Goal: Information Seeking & Learning: Check status

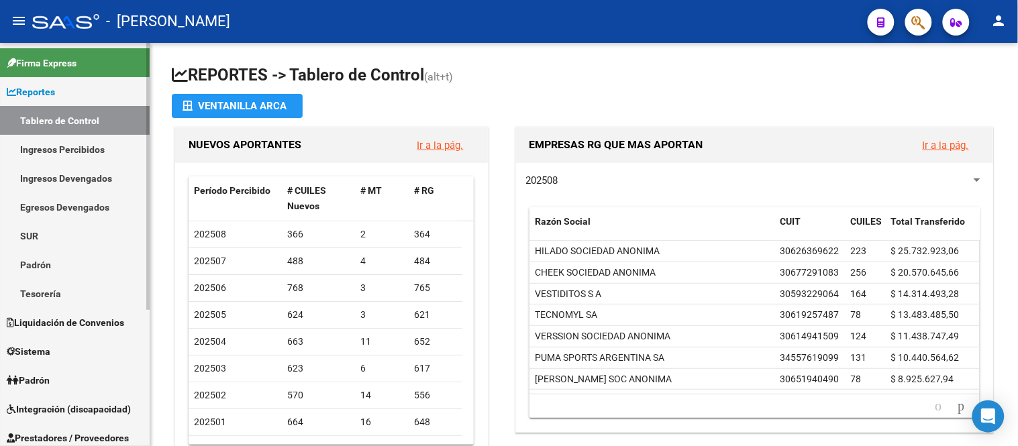
scroll to position [207, 0]
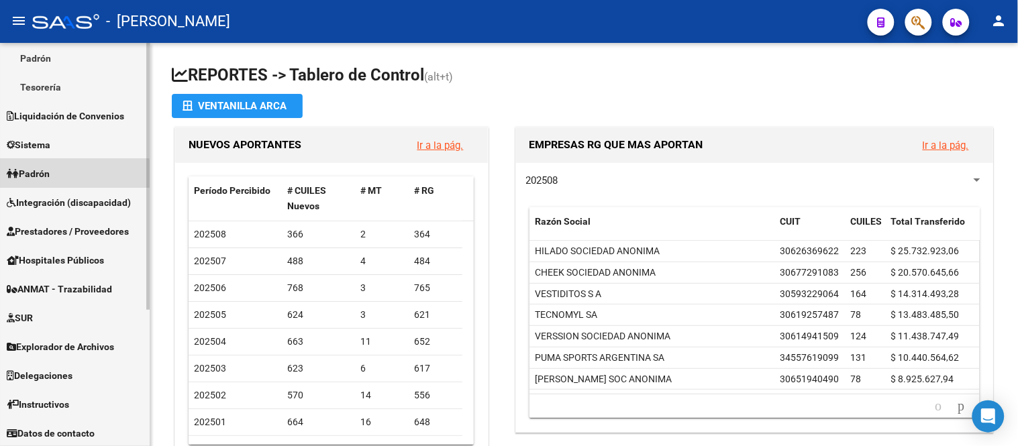
drag, startPoint x: 60, startPoint y: 178, endPoint x: 65, endPoint y: 197, distance: 18.7
click at [60, 178] on link "Padrón" at bounding box center [75, 173] width 150 height 29
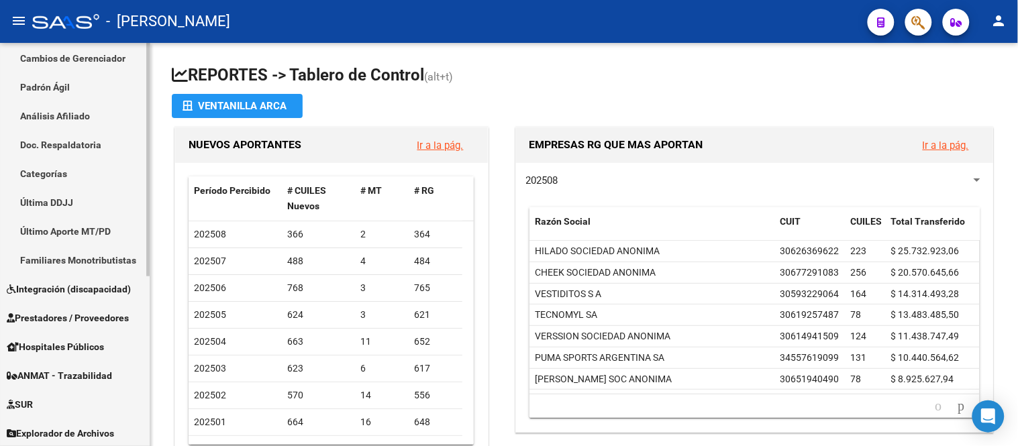
click at [85, 92] on link "Padrón Ágil" at bounding box center [75, 86] width 150 height 29
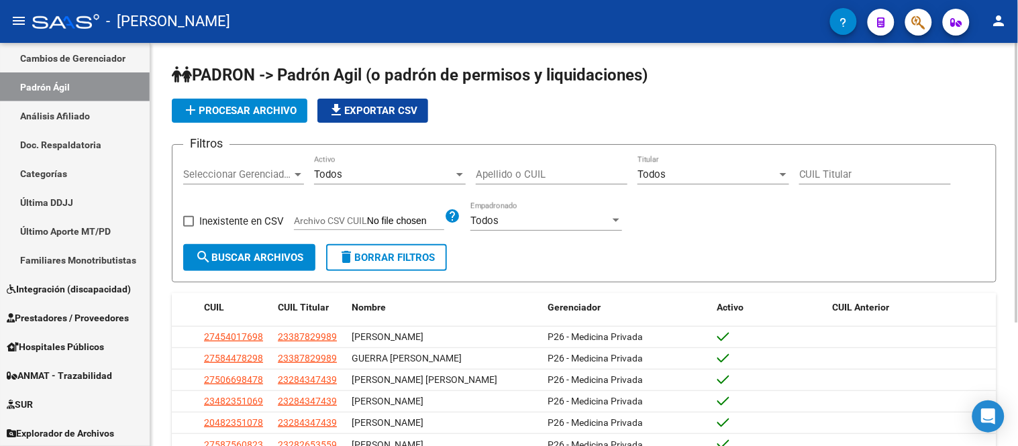
click at [549, 172] on input "Apellido o CUIL" at bounding box center [552, 174] width 152 height 12
paste input "50645111"
type input "50645111"
click at [271, 244] on div "Filtros Seleccionar Gerenciador Seleccionar Gerenciador Todos Activo 50645111 A…" at bounding box center [584, 200] width 802 height 89
click at [267, 248] on button "search Buscar Archivos" at bounding box center [249, 257] width 132 height 27
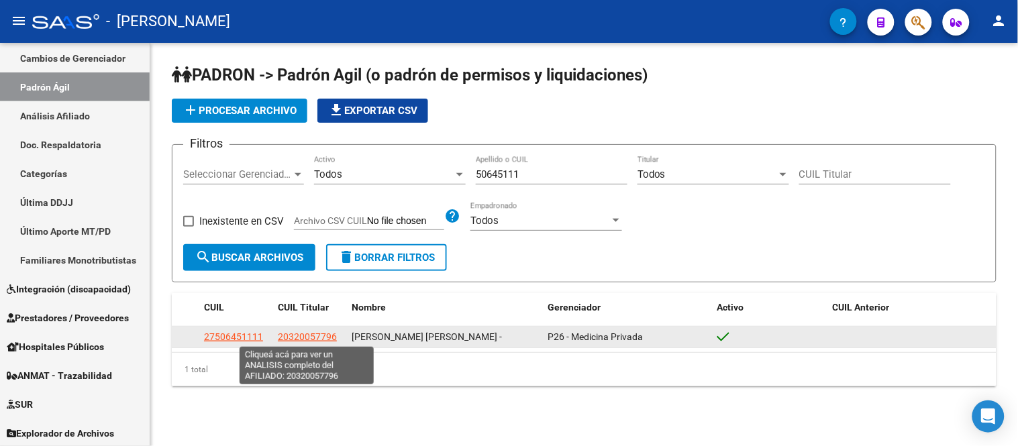
click at [283, 334] on span "20320057796" at bounding box center [307, 336] width 59 height 11
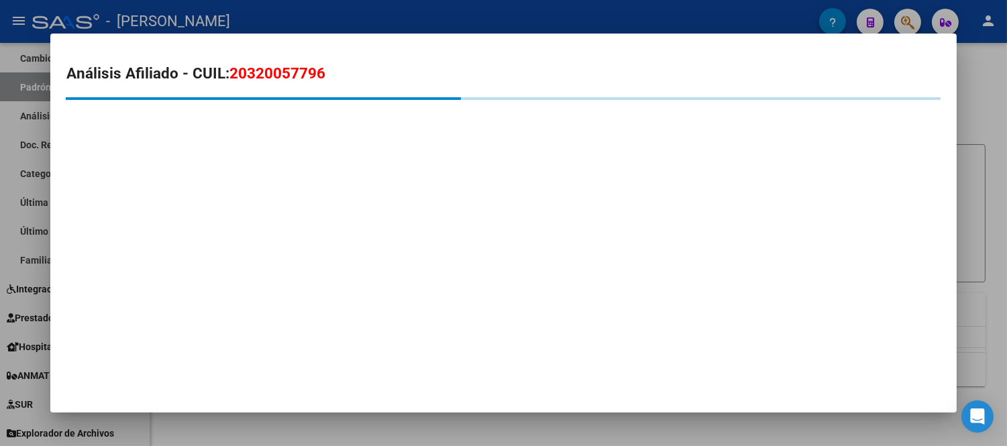
click at [276, 71] on span "20320057796" at bounding box center [277, 72] width 96 height 17
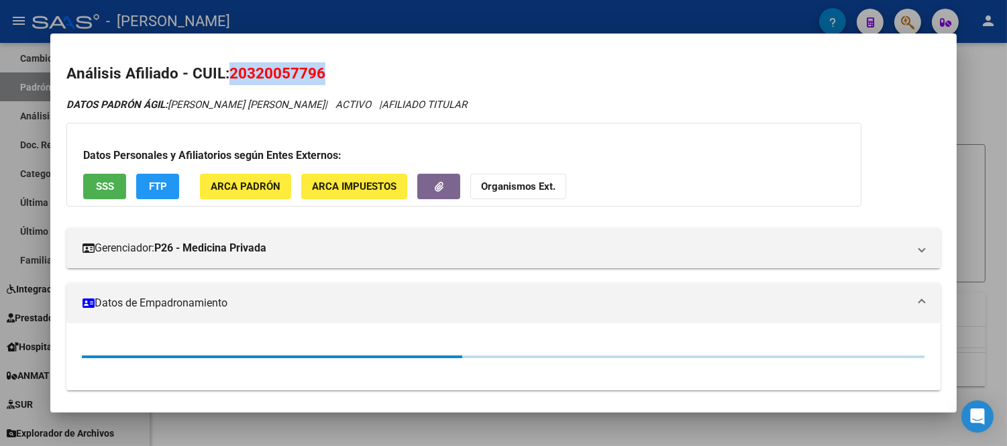
click at [276, 71] on span "20320057796" at bounding box center [277, 72] width 96 height 17
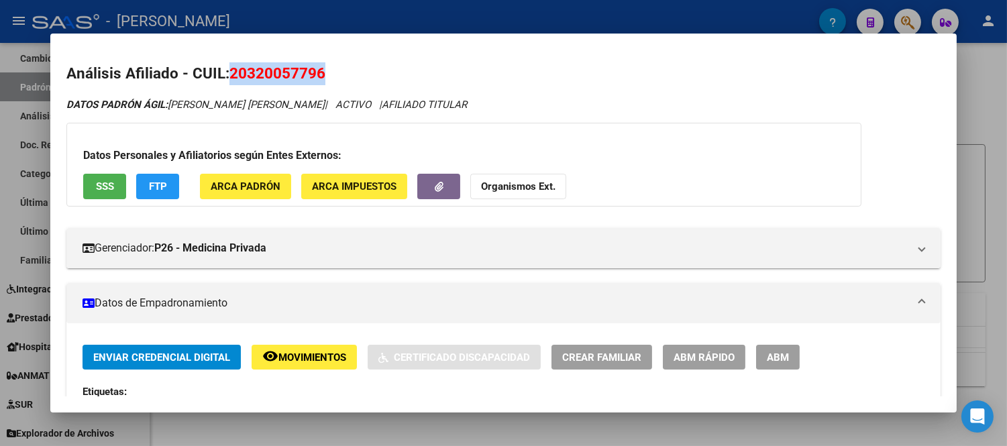
copy span "20320057796"
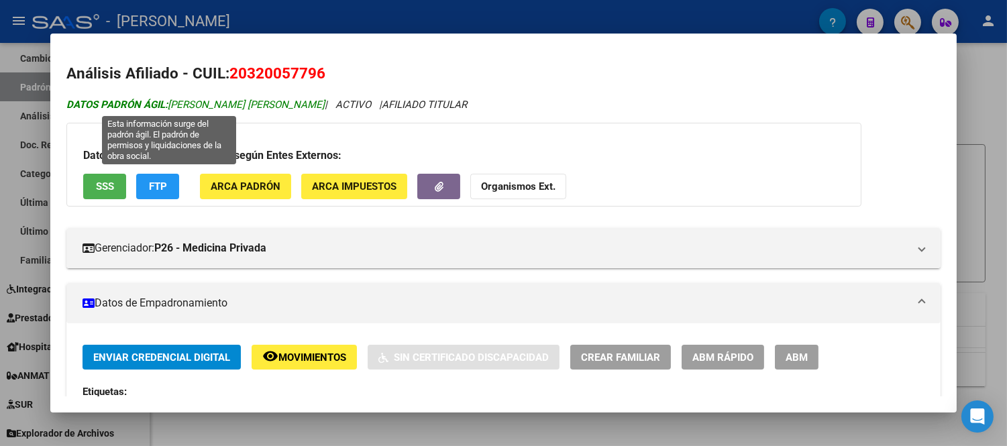
click at [182, 101] on span "DATOS PADRÓN ÁGIL: BATISTA JUAN GABRIEL" at bounding box center [195, 105] width 258 height 12
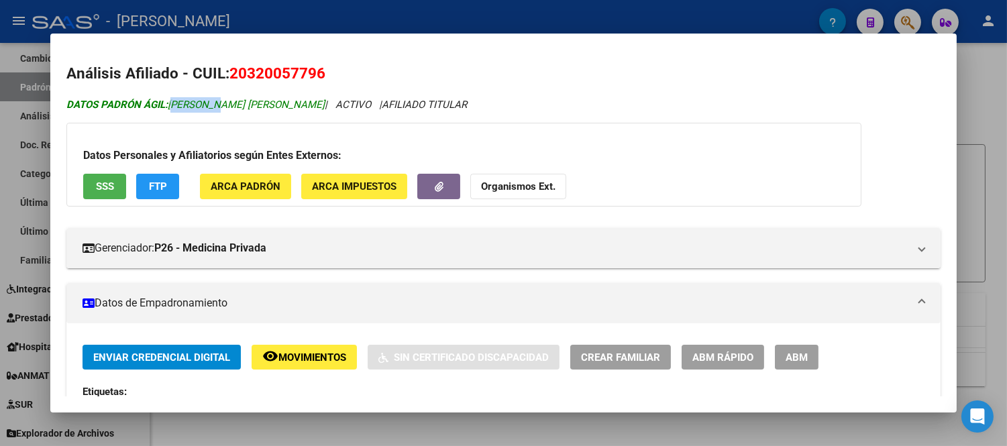
click at [182, 101] on span "DATOS PADRÓN ÁGIL: BATISTA JUAN GABRIEL" at bounding box center [195, 105] width 258 height 12
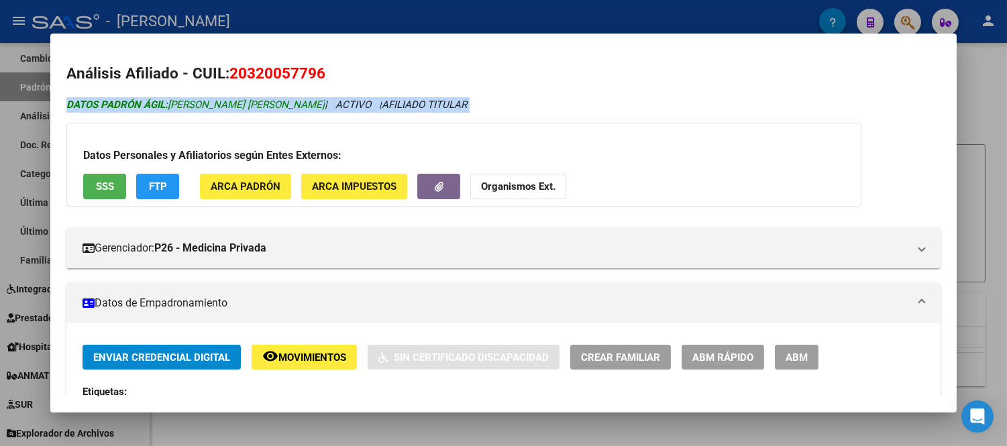
click at [182, 101] on span "DATOS PADRÓN ÁGIL: BATISTA JUAN GABRIEL" at bounding box center [195, 105] width 258 height 12
click at [178, 109] on span "DATOS PADRÓN ÁGIL: BATISTA JUAN GABRIEL" at bounding box center [195, 105] width 258 height 12
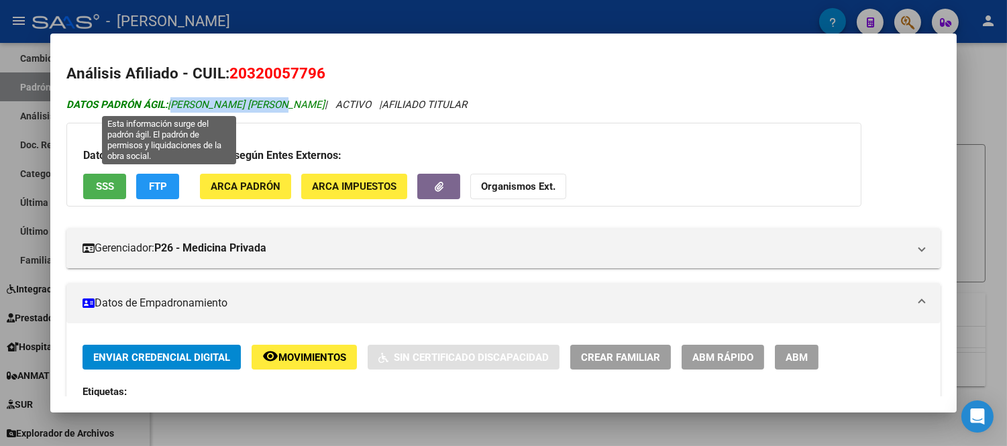
drag, startPoint x: 166, startPoint y: 104, endPoint x: 274, endPoint y: 109, distance: 107.5
click at [274, 109] on span "DATOS PADRÓN ÁGIL: BATISTA JUAN GABRIEL" at bounding box center [195, 105] width 258 height 12
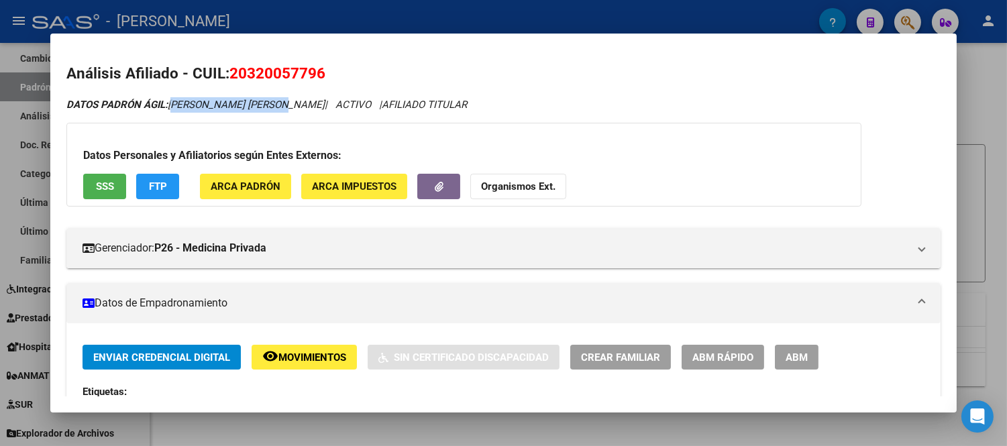
copy span "BATISTA JUAN GABRIEL"
click at [50, 71] on mat-dialog-content "Análisis Afiliado - CUIL: 20320057796 DATOS PADRÓN ÁGIL: BATISTA JUAN GABRIEL |…" at bounding box center [503, 223] width 906 height 347
click at [332, 438] on div at bounding box center [503, 223] width 1007 height 446
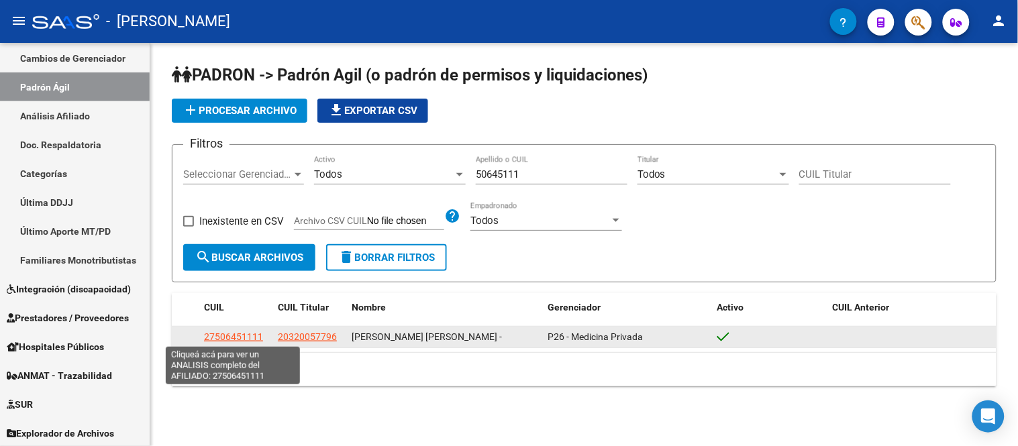
click at [252, 339] on span "27506451111" at bounding box center [233, 336] width 59 height 11
type textarea "27506451111"
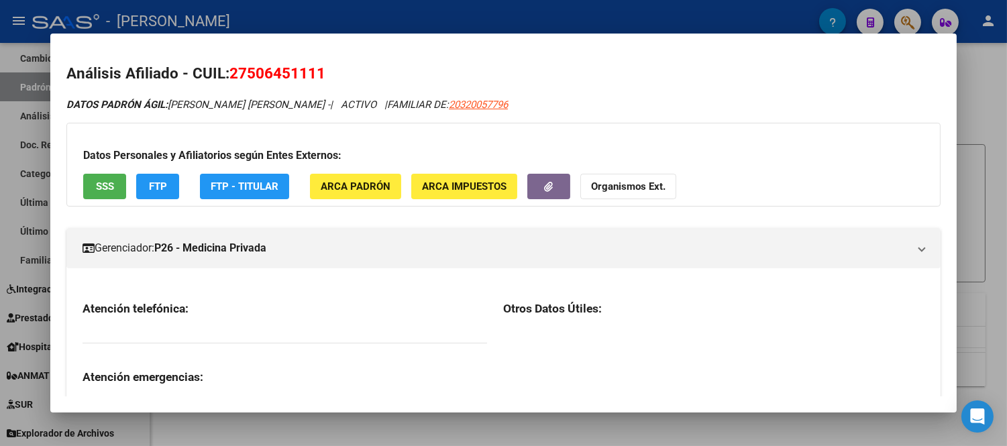
click at [274, 74] on span "27506451111" at bounding box center [277, 72] width 96 height 17
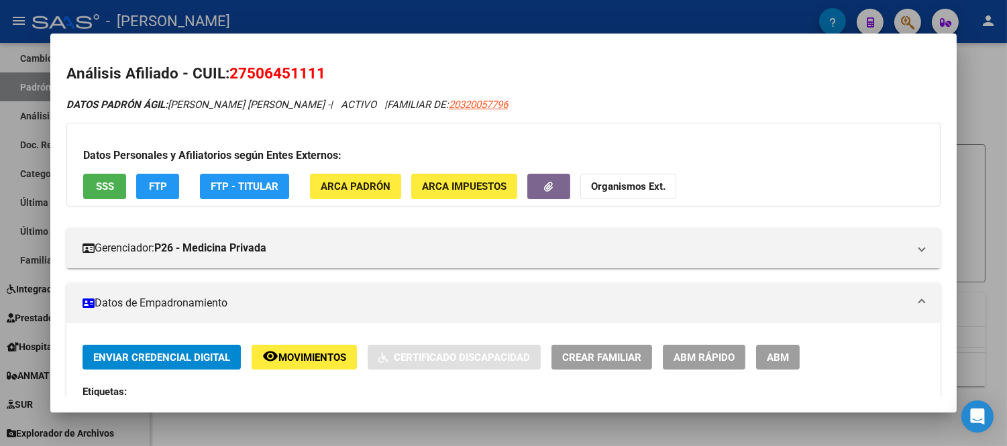
copy span "27506451111"
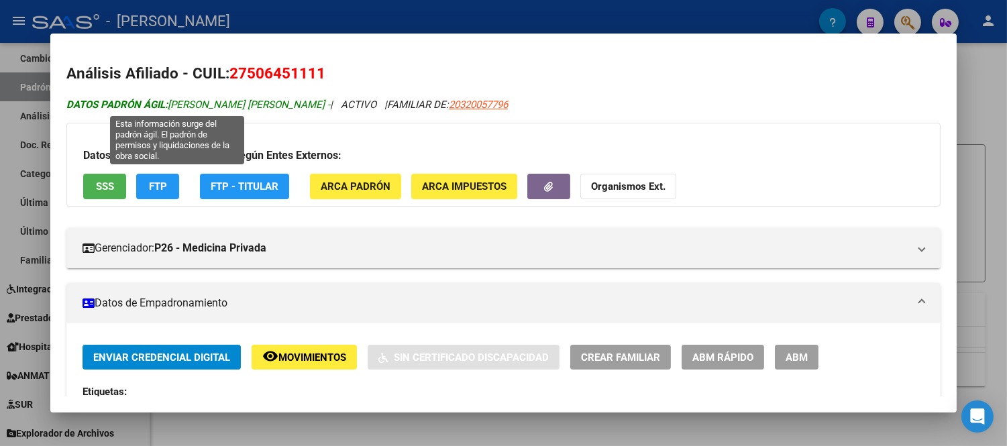
click at [226, 104] on span "DATOS PADRÓN ÁGIL: BATISTA ALMA AGUSTINA -" at bounding box center [198, 105] width 264 height 12
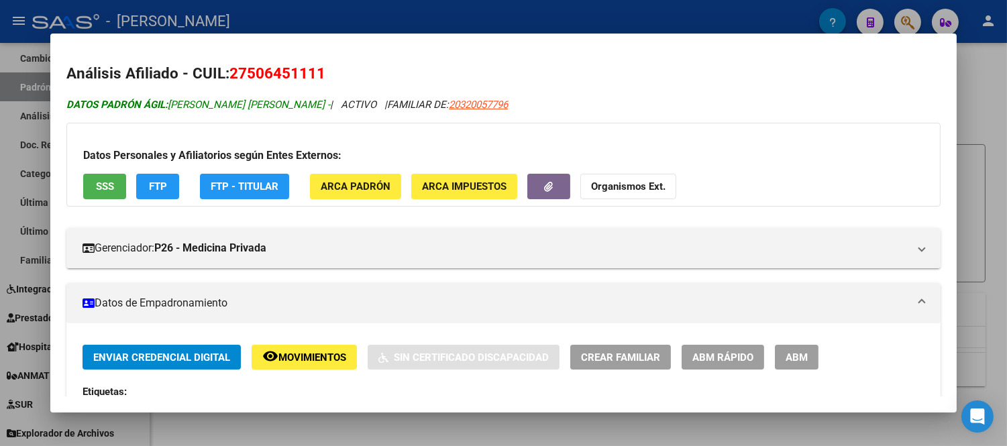
click at [226, 104] on span "DATOS PADRÓN ÁGIL: BATISTA ALMA AGUSTINA -" at bounding box center [198, 105] width 264 height 12
click at [207, 106] on span "DATOS PADRÓN ÁGIL: BATISTA ALMA AGUSTINA -" at bounding box center [198, 105] width 264 height 12
click at [161, 102] on strong "DATOS PADRÓN ÁGIL:" at bounding box center [116, 105] width 101 height 12
drag, startPoint x: 165, startPoint y: 104, endPoint x: 283, endPoint y: 103, distance: 118.1
click at [283, 103] on span "DATOS PADRÓN ÁGIL: BATISTA ALMA AGUSTINA -" at bounding box center [198, 105] width 264 height 12
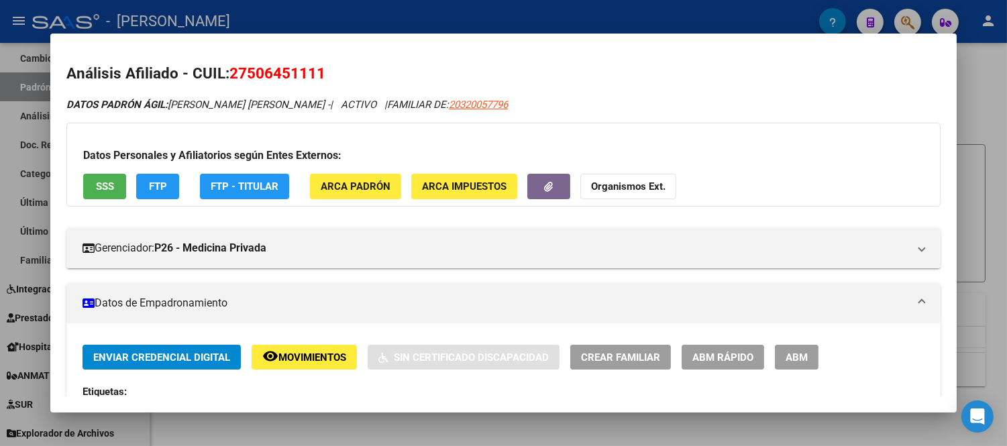
copy span "BATISTA ALMA AGUSTINA"
click at [985, 132] on div at bounding box center [503, 223] width 1007 height 446
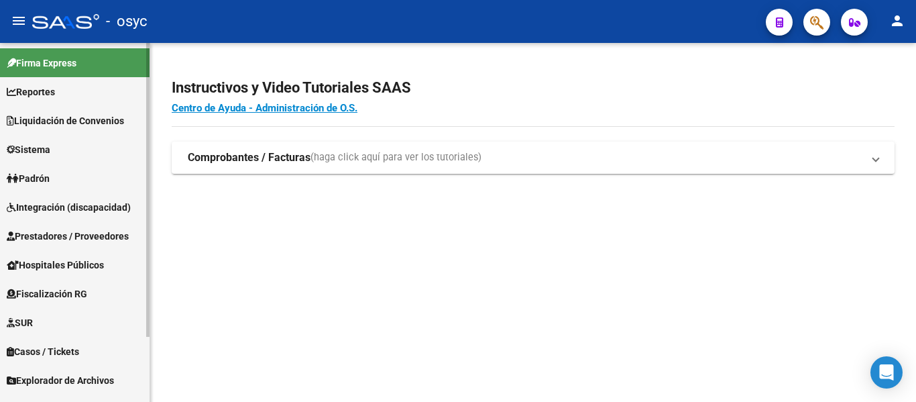
scroll to position [79, 0]
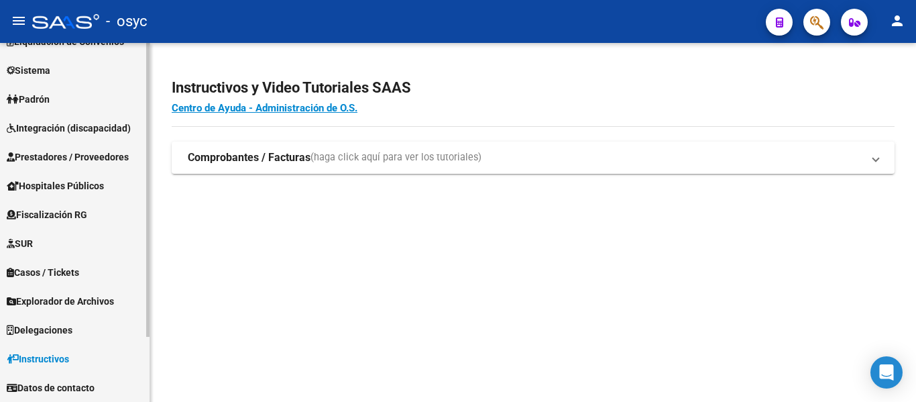
click at [77, 302] on span "Explorador de Archivos" at bounding box center [60, 301] width 107 height 15
click at [65, 336] on link "ARCA" at bounding box center [75, 329] width 150 height 29
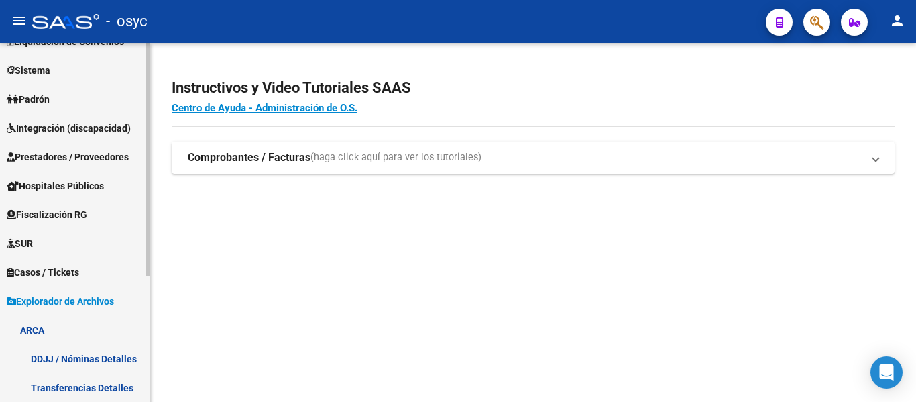
scroll to position [146, 0]
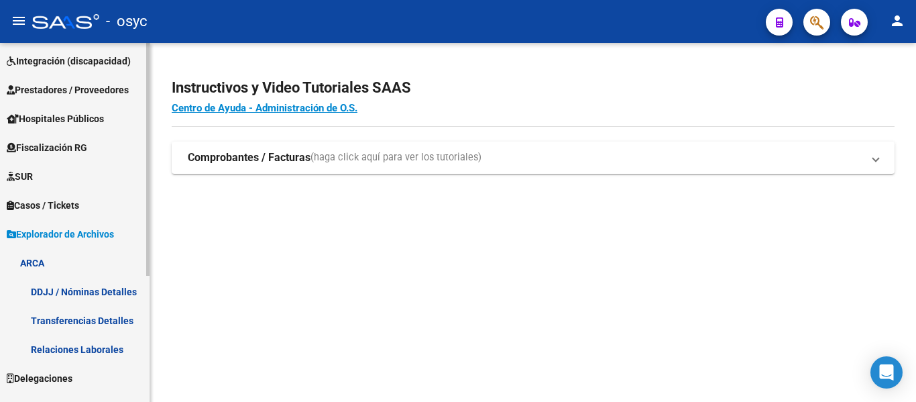
click at [76, 315] on link "Transferencias Detalles" at bounding box center [75, 320] width 150 height 29
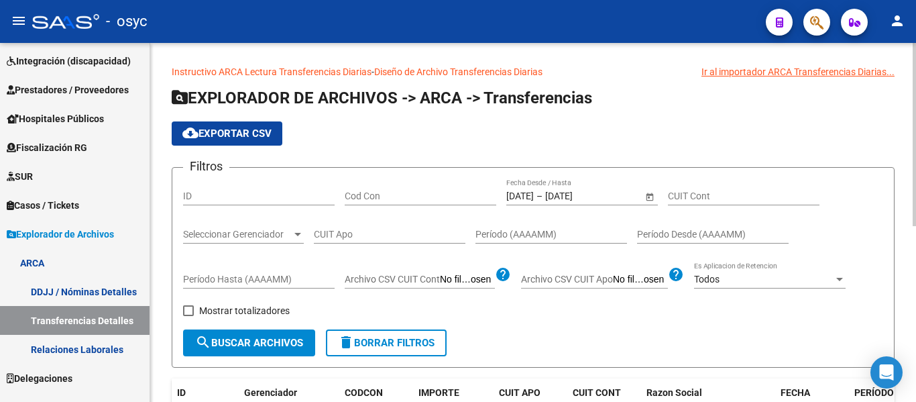
click at [649, 191] on span "Open calendar" at bounding box center [650, 196] width 32 height 32
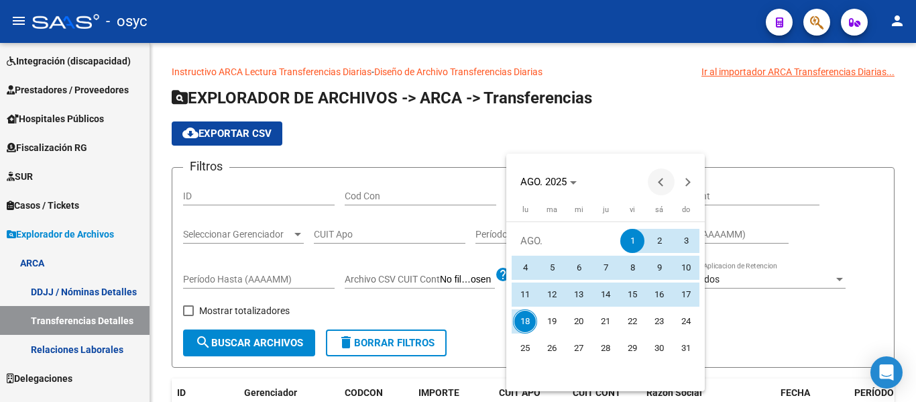
click at [655, 176] on span "Previous month" at bounding box center [661, 181] width 27 height 27
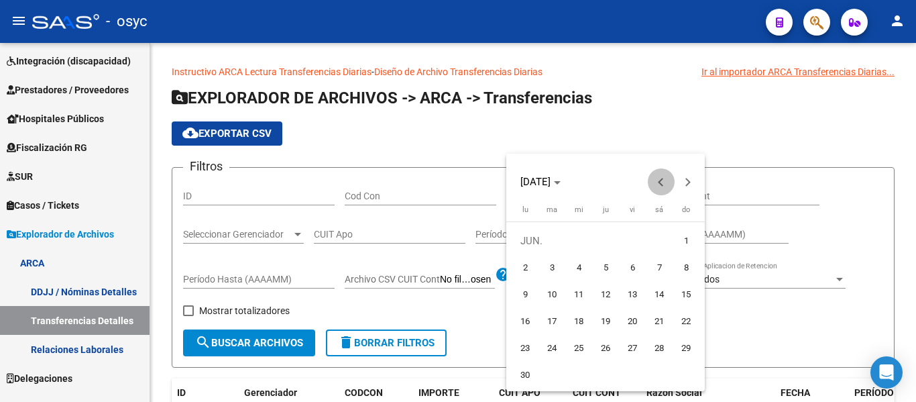
click at [655, 176] on span "Previous month" at bounding box center [661, 181] width 27 height 27
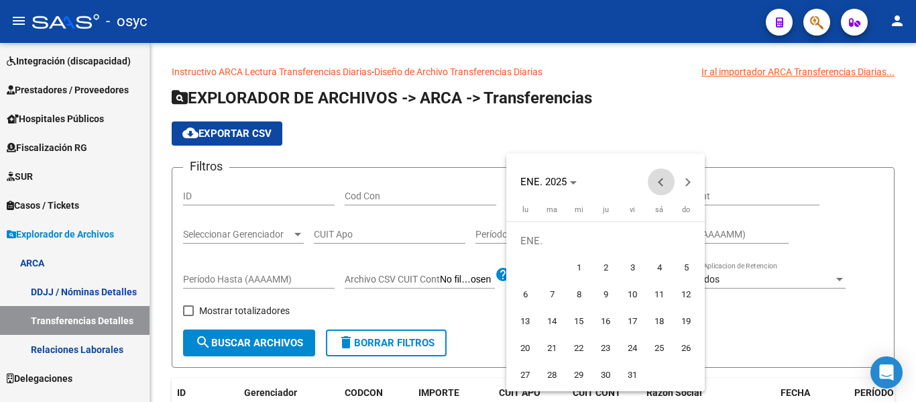
click at [655, 176] on span "Previous month" at bounding box center [661, 181] width 27 height 27
click at [696, 175] on span "Next month" at bounding box center [688, 181] width 27 height 27
click at [570, 267] on span "1" at bounding box center [579, 268] width 24 height 24
type input "1/1/2025"
click at [692, 179] on span "Next month" at bounding box center [688, 181] width 27 height 27
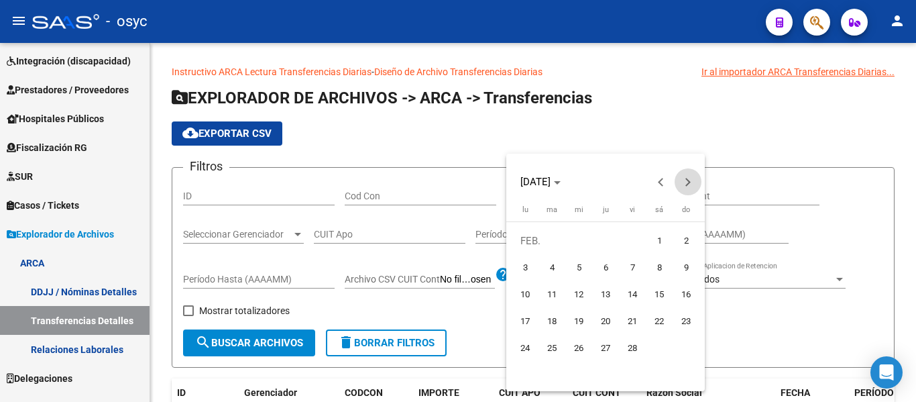
click at [692, 179] on span "Next month" at bounding box center [688, 181] width 27 height 27
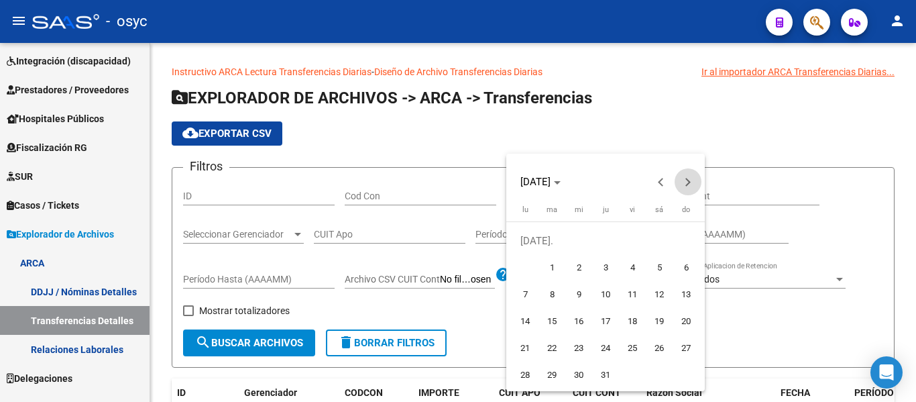
click at [692, 179] on span "Next month" at bounding box center [688, 181] width 27 height 27
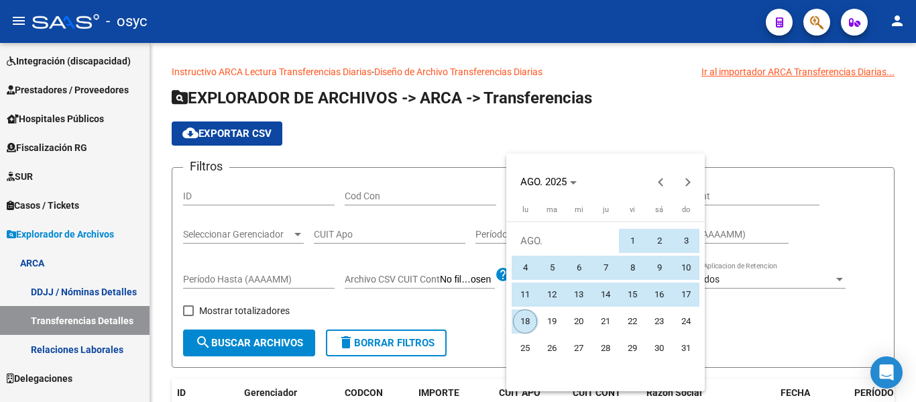
click at [525, 309] on span "18" at bounding box center [525, 321] width 24 height 24
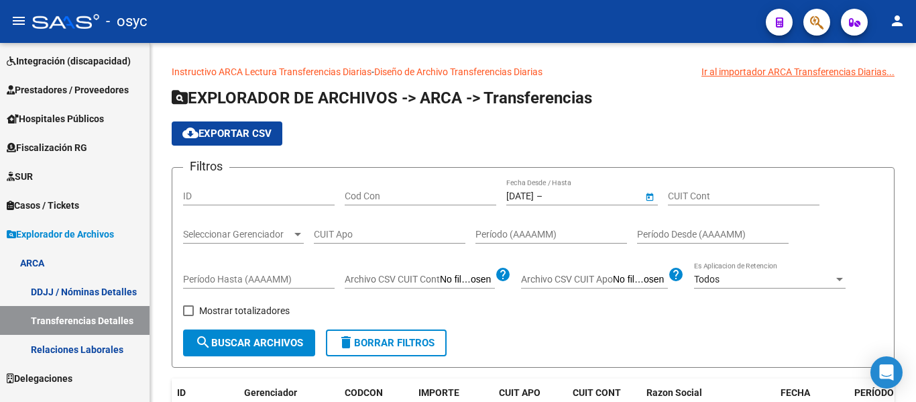
type input "18/8/2025"
click at [394, 231] on input "CUIT Apo" at bounding box center [390, 234] width 152 height 11
type input "27-34897178-1"
click at [285, 348] on span "search Buscar Archivos" at bounding box center [249, 343] width 108 height 12
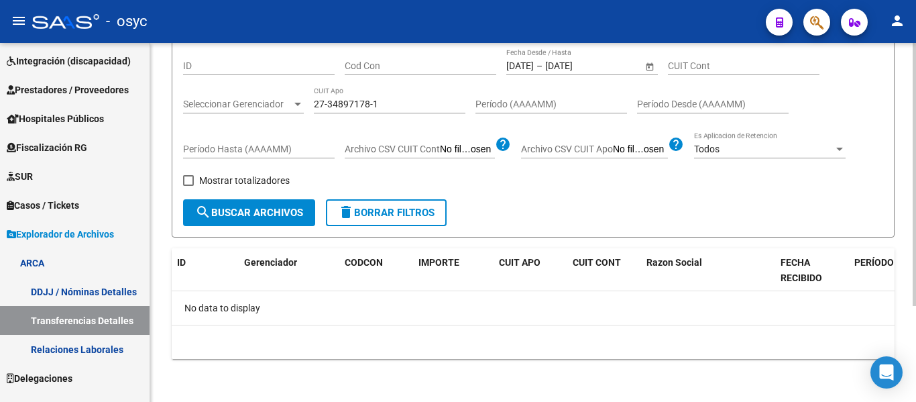
scroll to position [64, 0]
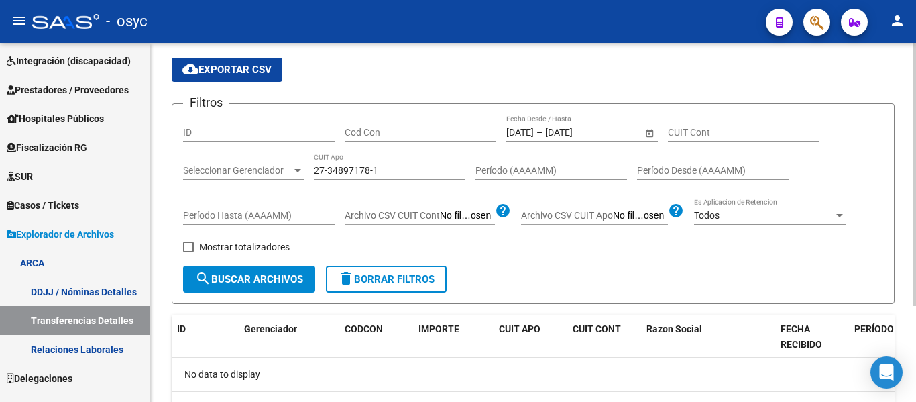
click at [356, 170] on input "27-34897178-1" at bounding box center [390, 170] width 152 height 11
click at [305, 282] on button "search Buscar Archivos" at bounding box center [249, 279] width 132 height 27
click at [705, 128] on input "CUIT Cont" at bounding box center [744, 132] width 152 height 11
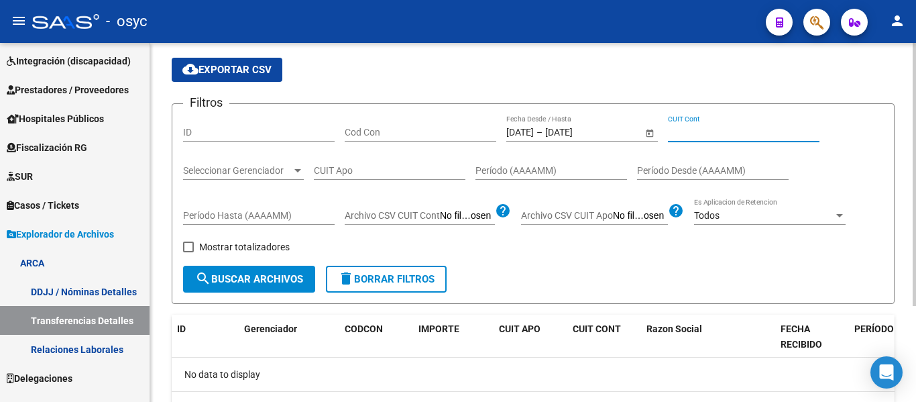
paste input "27-34897178-1"
type input "27-34897178-1"
click at [270, 277] on span "search Buscar Archivos" at bounding box center [249, 279] width 108 height 12
click at [351, 172] on input "CUIT Apo" at bounding box center [390, 170] width 152 height 11
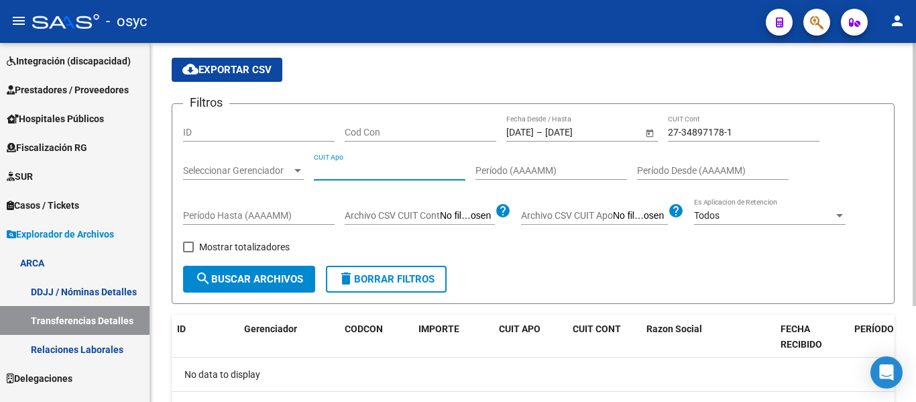
paste input "27-34897178-1"
type input "27-34897178-1"
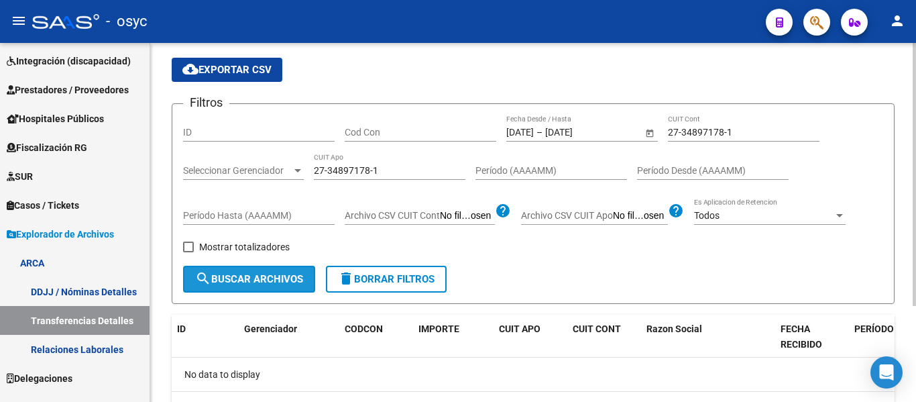
click at [281, 288] on button "search Buscar Archivos" at bounding box center [249, 279] width 132 height 27
click at [653, 130] on span "Open calendar" at bounding box center [650, 133] width 32 height 32
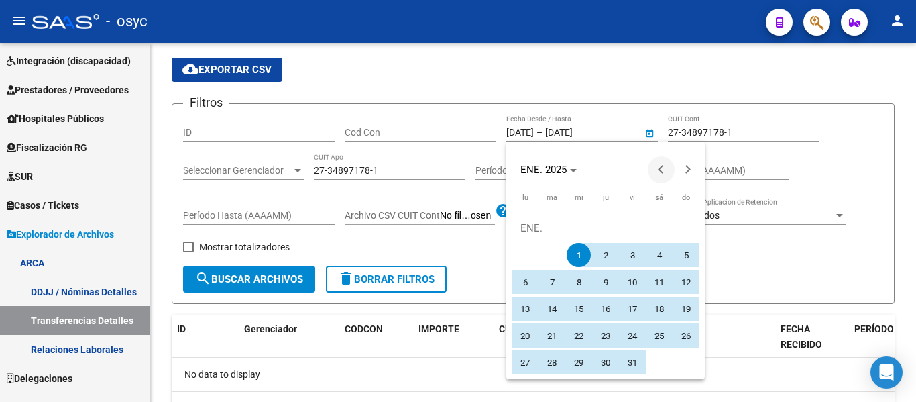
click at [663, 169] on button "Previous month" at bounding box center [661, 169] width 27 height 27
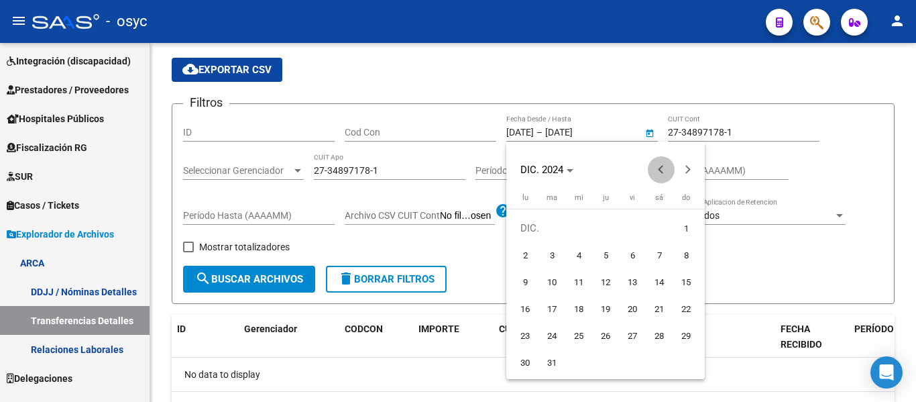
click at [663, 169] on button "Previous month" at bounding box center [661, 169] width 27 height 27
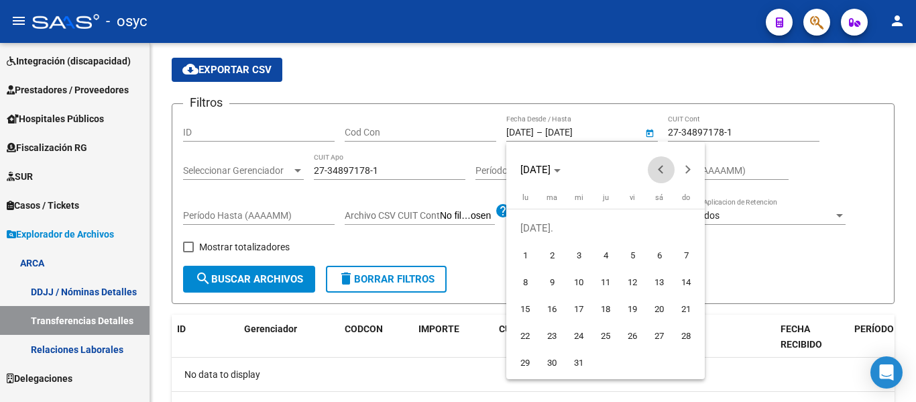
click at [663, 169] on button "Previous month" at bounding box center [661, 169] width 27 height 27
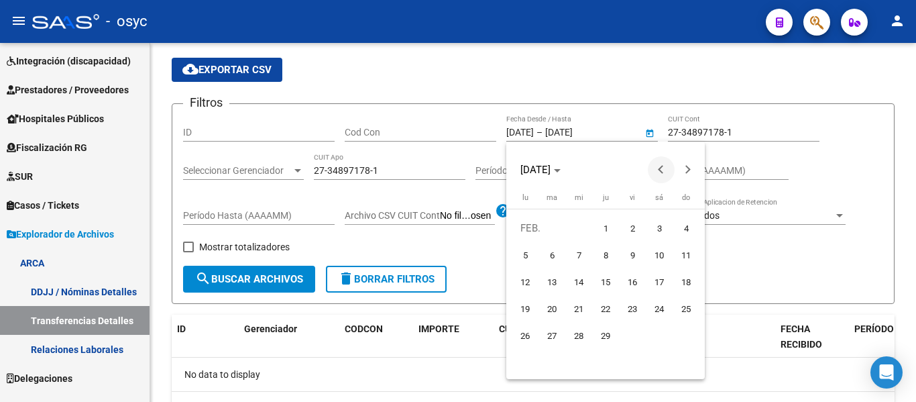
click at [663, 169] on button "Previous month" at bounding box center [661, 169] width 27 height 27
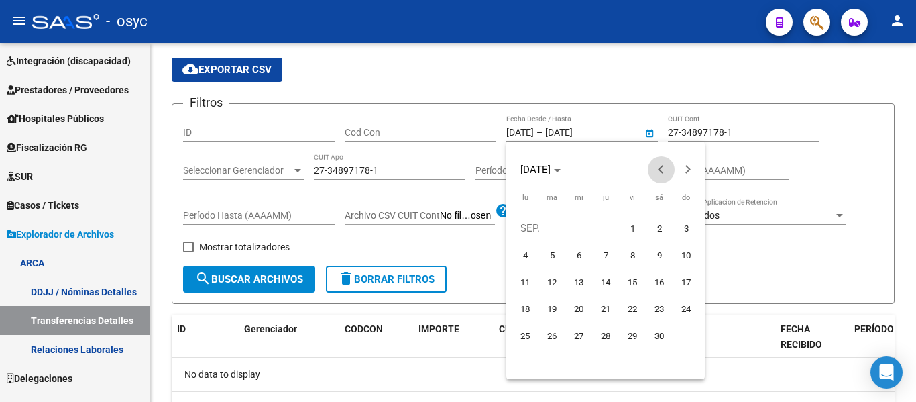
click at [663, 169] on button "Previous month" at bounding box center [661, 169] width 27 height 27
click at [679, 169] on span "Next month" at bounding box center [688, 169] width 27 height 27
click at [680, 169] on span "Next month" at bounding box center [688, 169] width 27 height 27
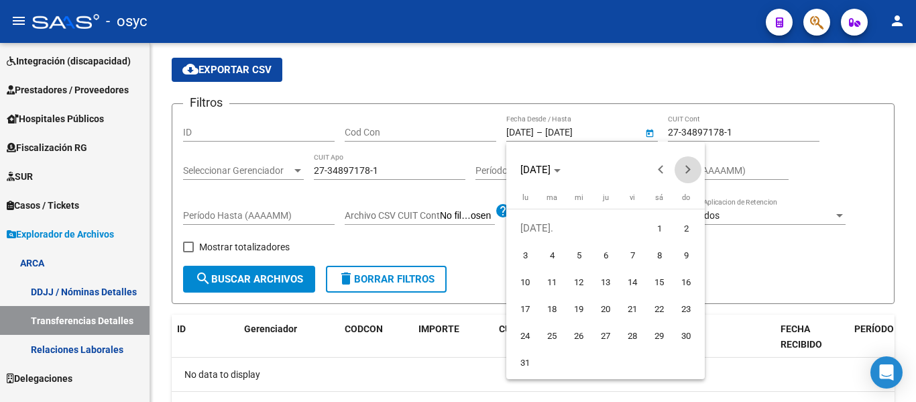
click at [680, 169] on span "Next month" at bounding box center [688, 169] width 27 height 27
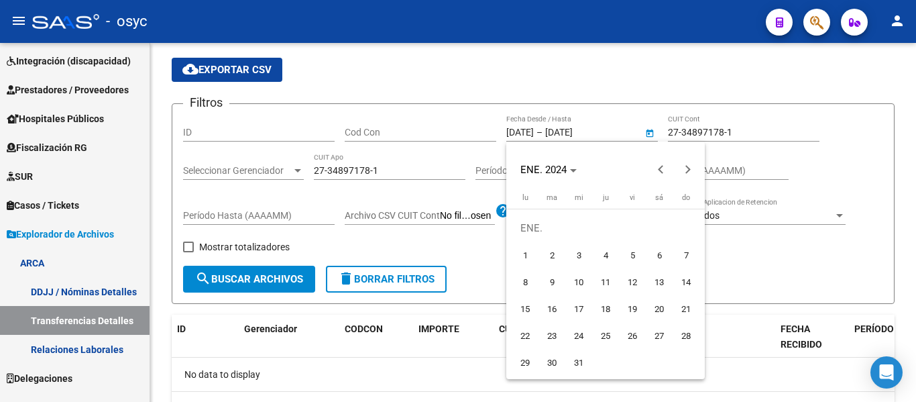
click at [522, 249] on span "1" at bounding box center [525, 255] width 24 height 24
type input "1/1/2024"
click at [680, 175] on span "Next month" at bounding box center [688, 169] width 27 height 27
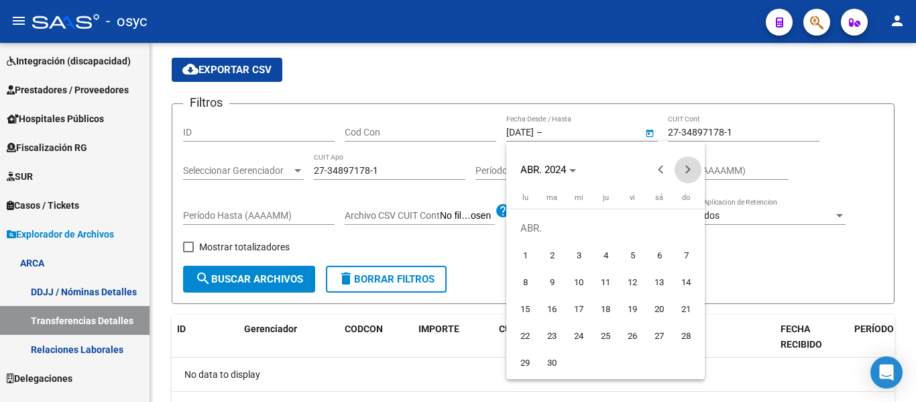
click at [680, 175] on span "Next month" at bounding box center [688, 169] width 27 height 27
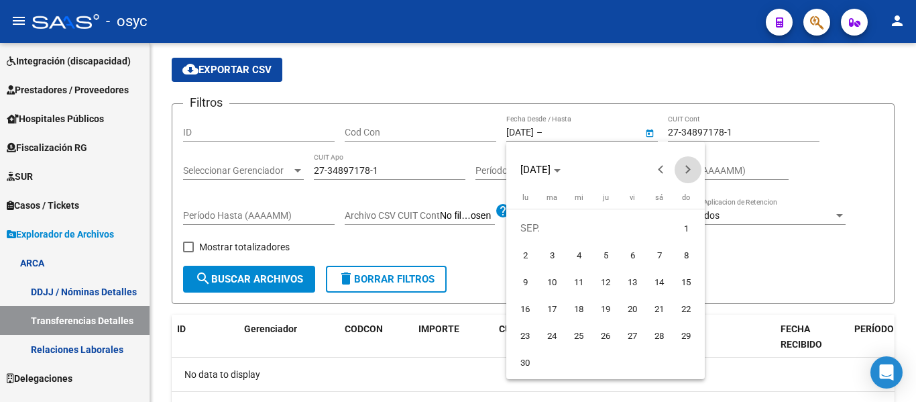
click at [680, 175] on span "Next month" at bounding box center [688, 169] width 27 height 27
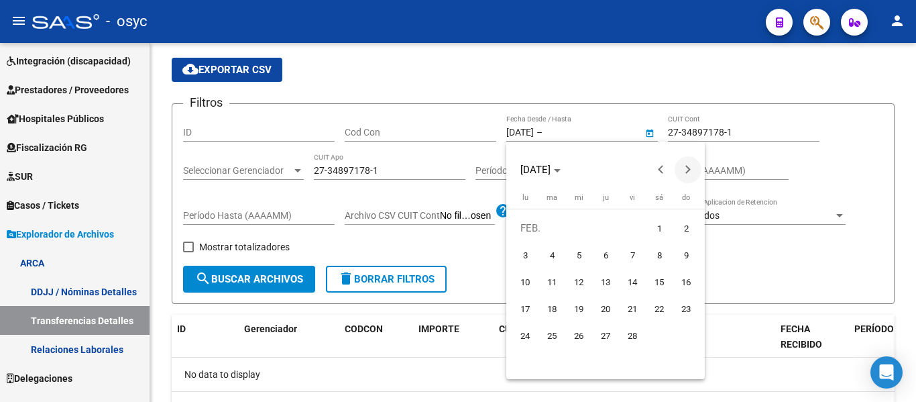
click at [680, 175] on span "Next month" at bounding box center [688, 169] width 27 height 27
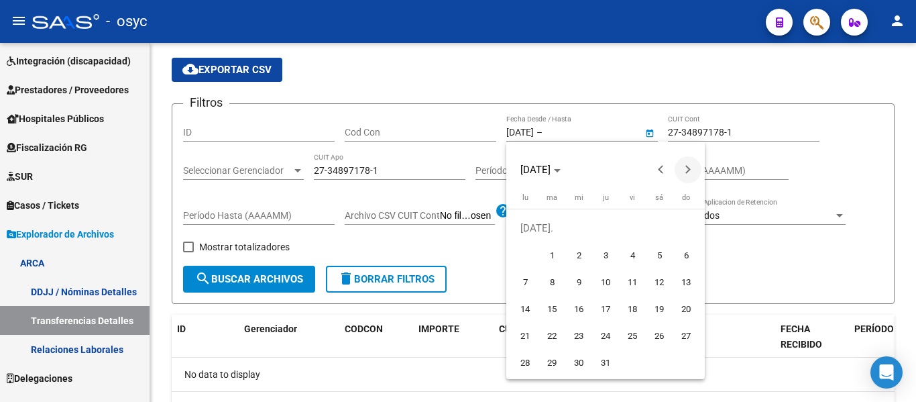
click at [680, 175] on span "Next month" at bounding box center [688, 169] width 27 height 27
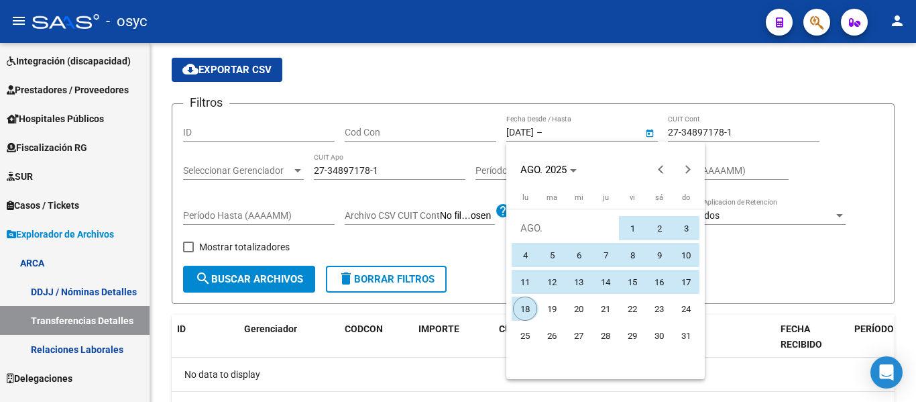
click at [532, 306] on span "18" at bounding box center [525, 309] width 24 height 24
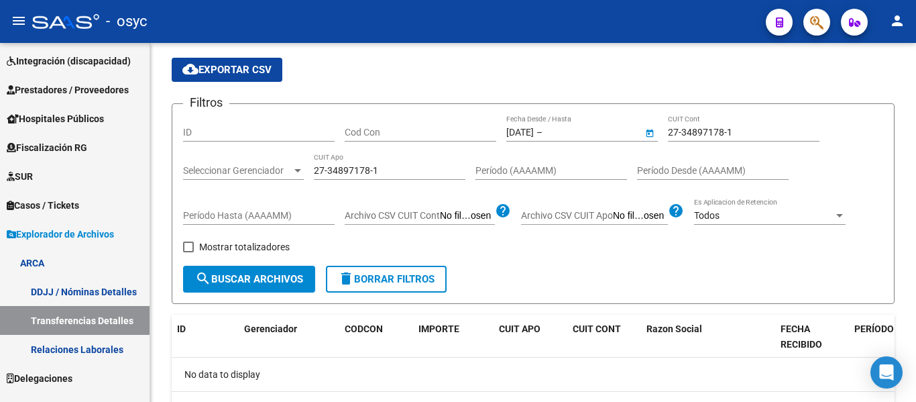
type input "18/8/2025"
click at [685, 140] on div "27-34897178-1 CUIT Cont" at bounding box center [744, 128] width 152 height 27
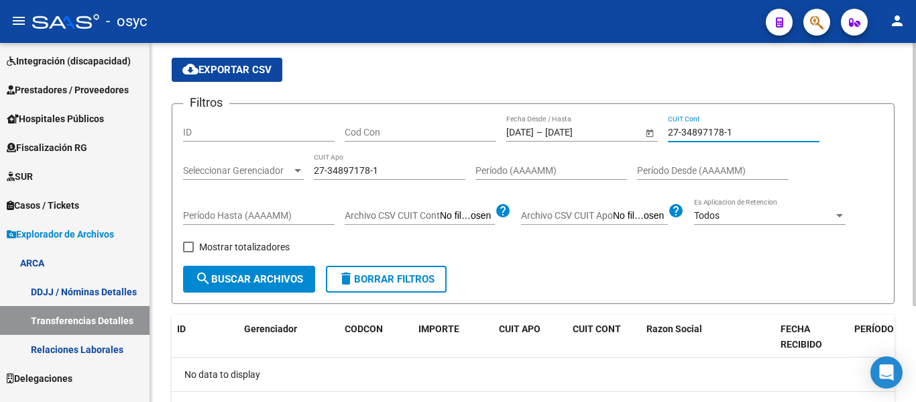
click at [689, 136] on input "27-34897178-1" at bounding box center [744, 132] width 152 height 11
click at [277, 275] on span "search Buscar Archivos" at bounding box center [249, 279] width 108 height 12
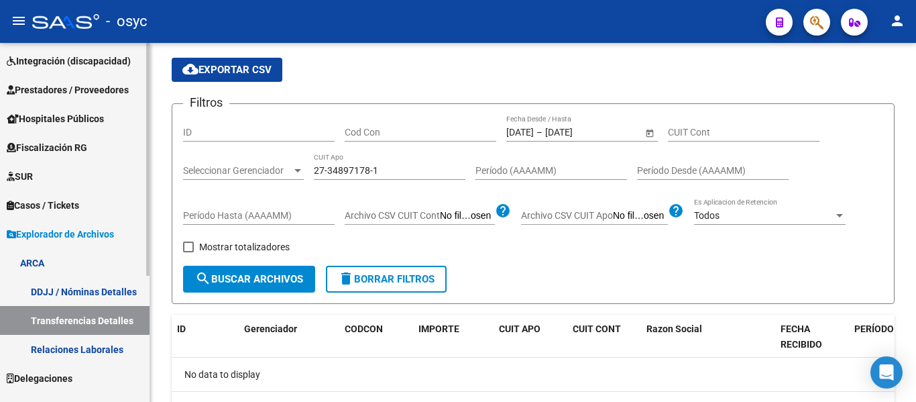
scroll to position [12, 0]
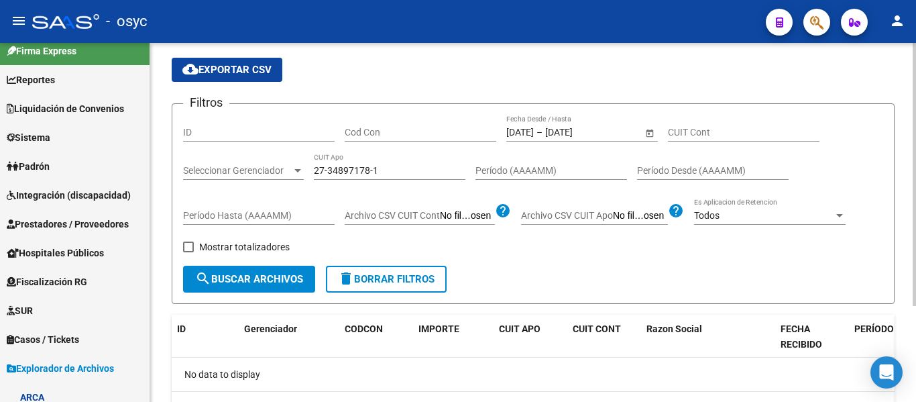
click at [361, 166] on input "27-34897178-1" at bounding box center [390, 170] width 152 height 11
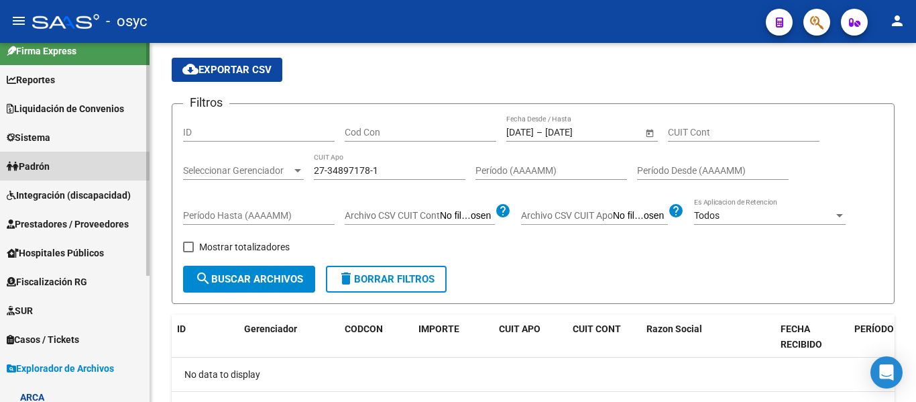
click at [72, 166] on link "Padrón" at bounding box center [75, 166] width 150 height 29
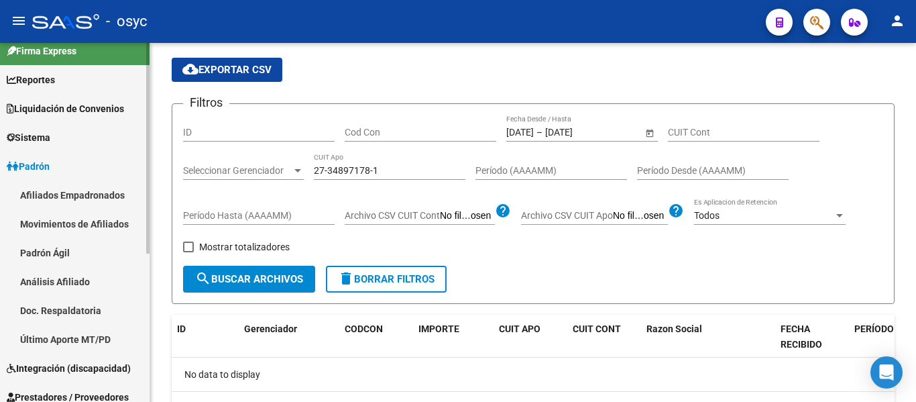
click at [82, 253] on link "Padrón Ágil" at bounding box center [75, 252] width 150 height 29
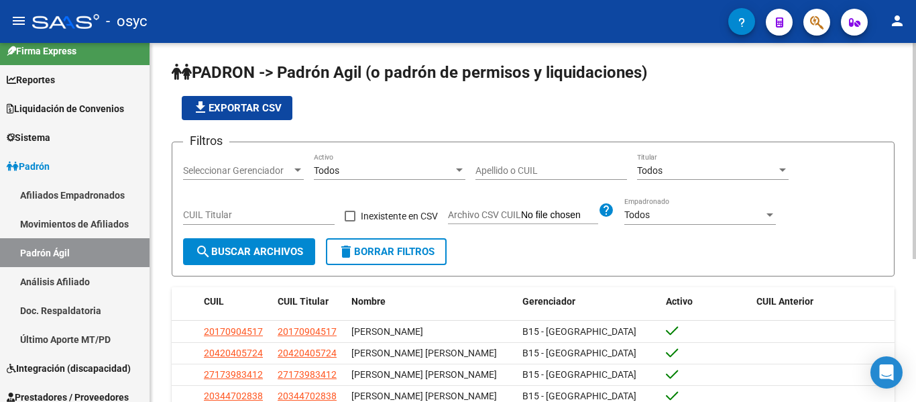
scroll to position [64, 0]
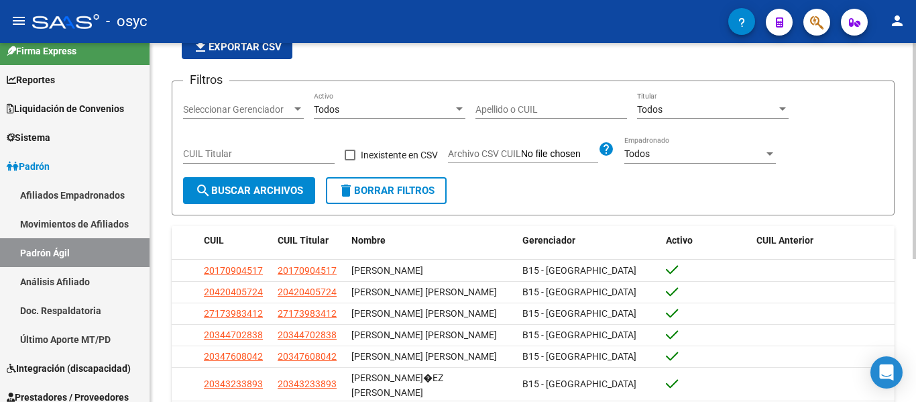
click at [513, 116] on div "Apellido o CUIL" at bounding box center [552, 105] width 152 height 27
click at [513, 113] on input "Apellido o CUIL" at bounding box center [552, 109] width 152 height 11
paste input "34897178"
type input "34897178"
click at [264, 185] on button "search Buscar Archivos" at bounding box center [249, 190] width 132 height 27
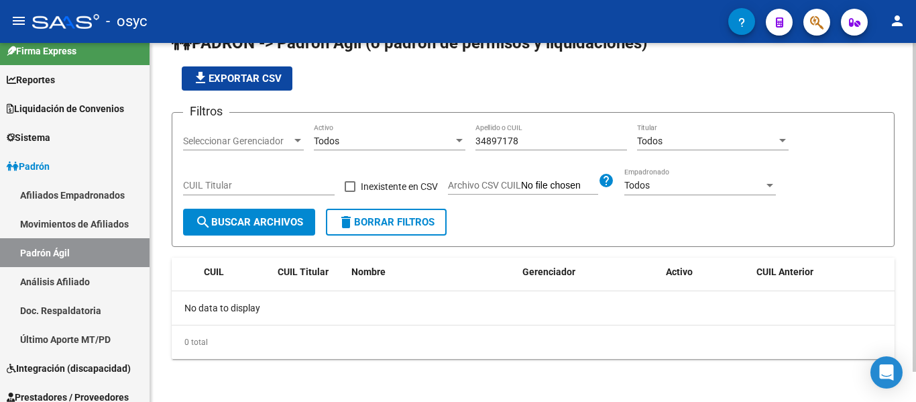
scroll to position [33, 0]
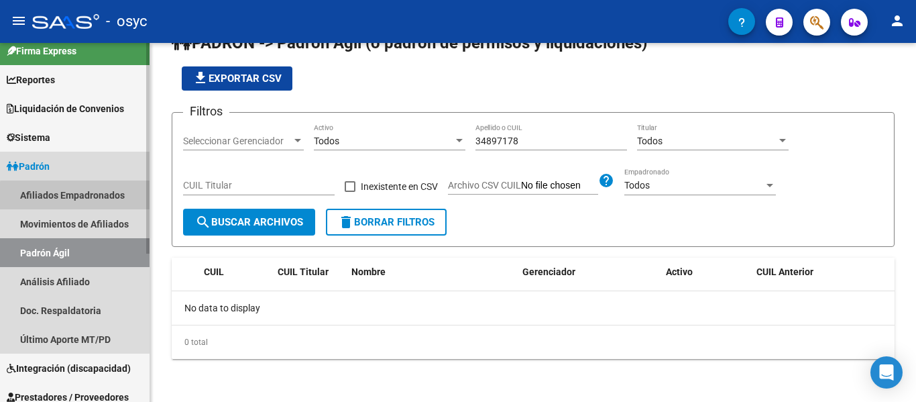
click at [82, 197] on link "Afiliados Empadronados" at bounding box center [75, 194] width 150 height 29
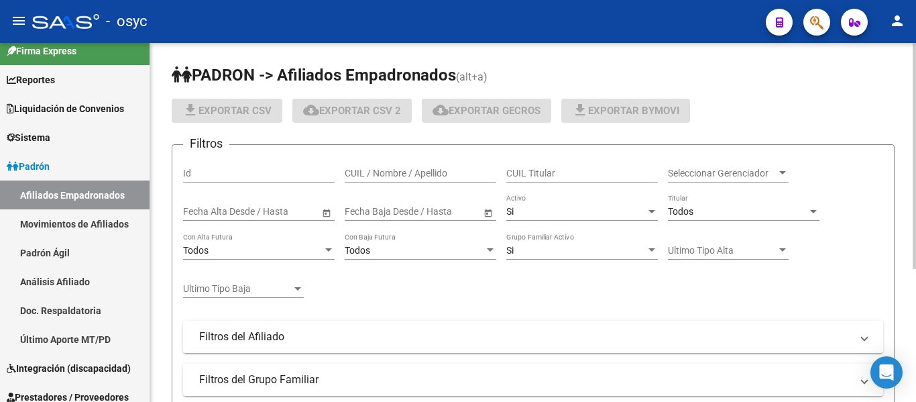
click at [434, 180] on div "CUIL / Nombre / Apellido" at bounding box center [421, 169] width 152 height 27
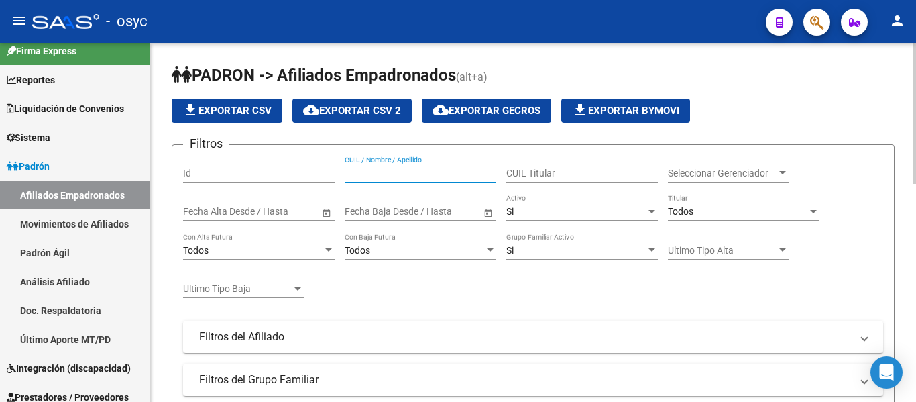
paste input "34897178"
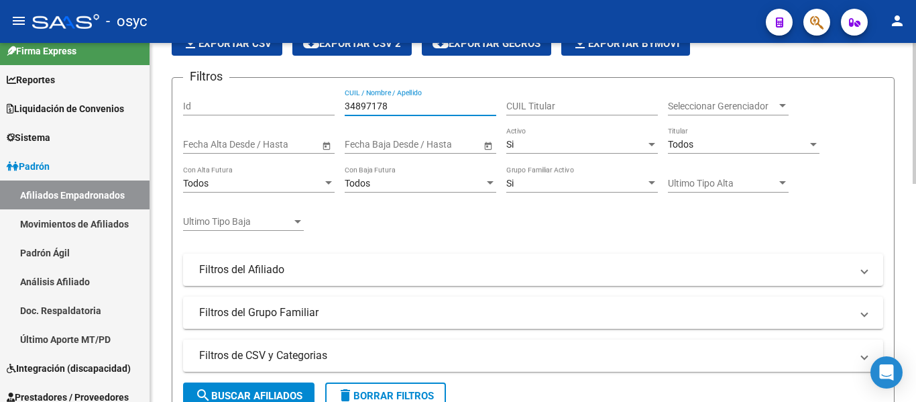
type input "34897178"
click at [244, 395] on span "search Buscar Afiliados" at bounding box center [248, 396] width 107 height 12
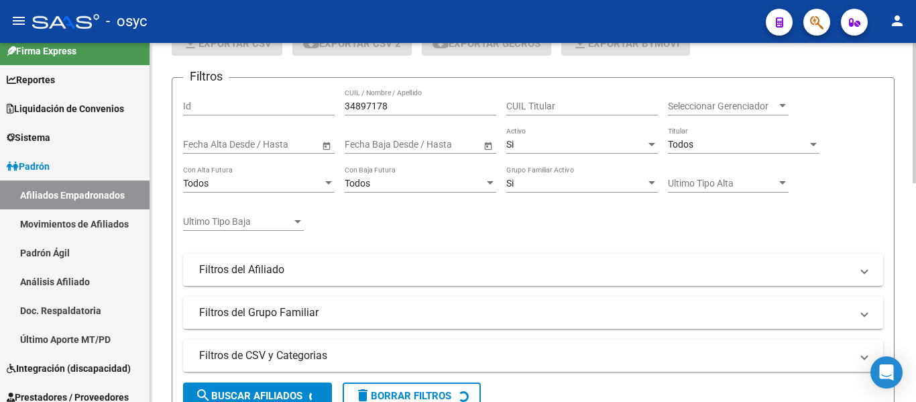
scroll to position [241, 0]
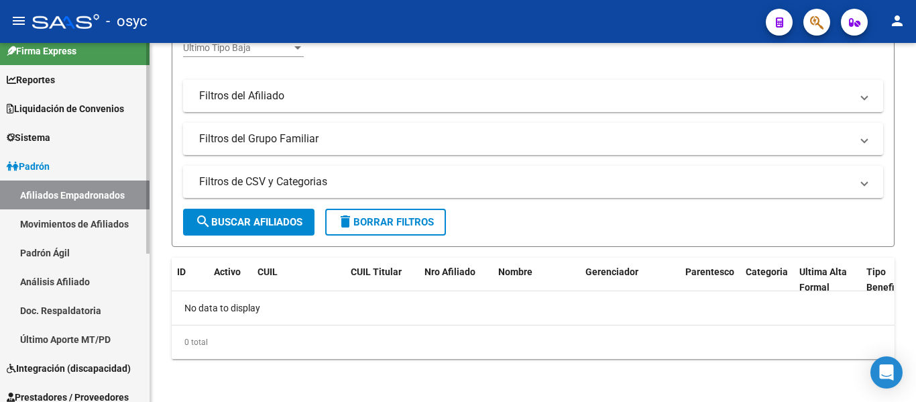
click at [82, 245] on link "Padrón Ágil" at bounding box center [75, 252] width 150 height 29
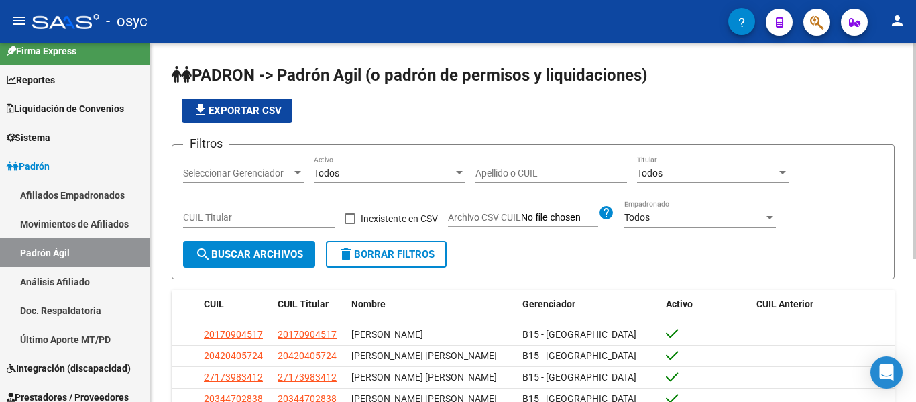
click at [500, 166] on div "Apellido o CUIL" at bounding box center [552, 169] width 152 height 27
paste input "34897178"
type input "34897178"
click at [265, 256] on span "search Buscar Archivos" at bounding box center [249, 254] width 108 height 12
